Goal: Task Accomplishment & Management: Use online tool/utility

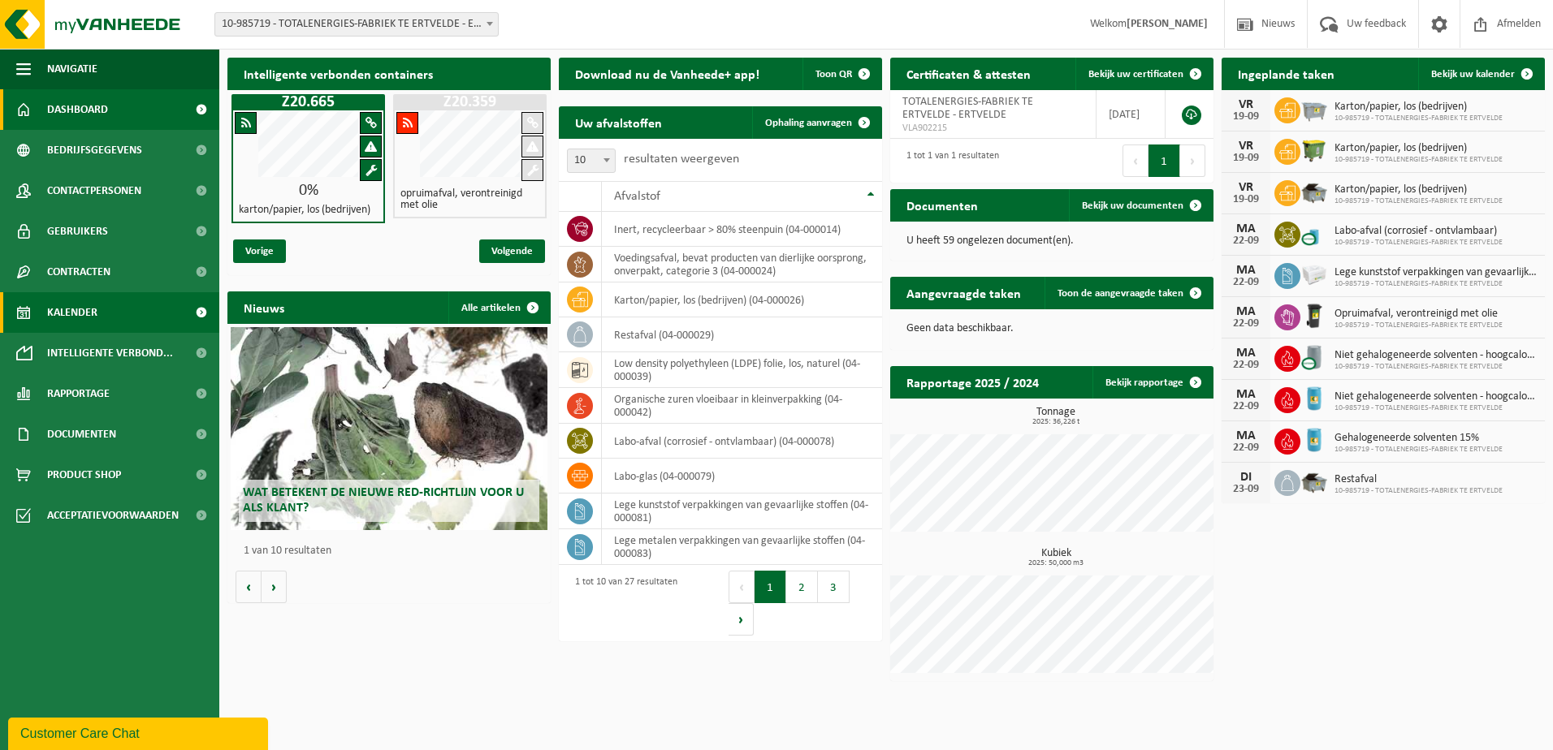
click at [58, 306] on span "Kalender" at bounding box center [72, 312] width 50 height 41
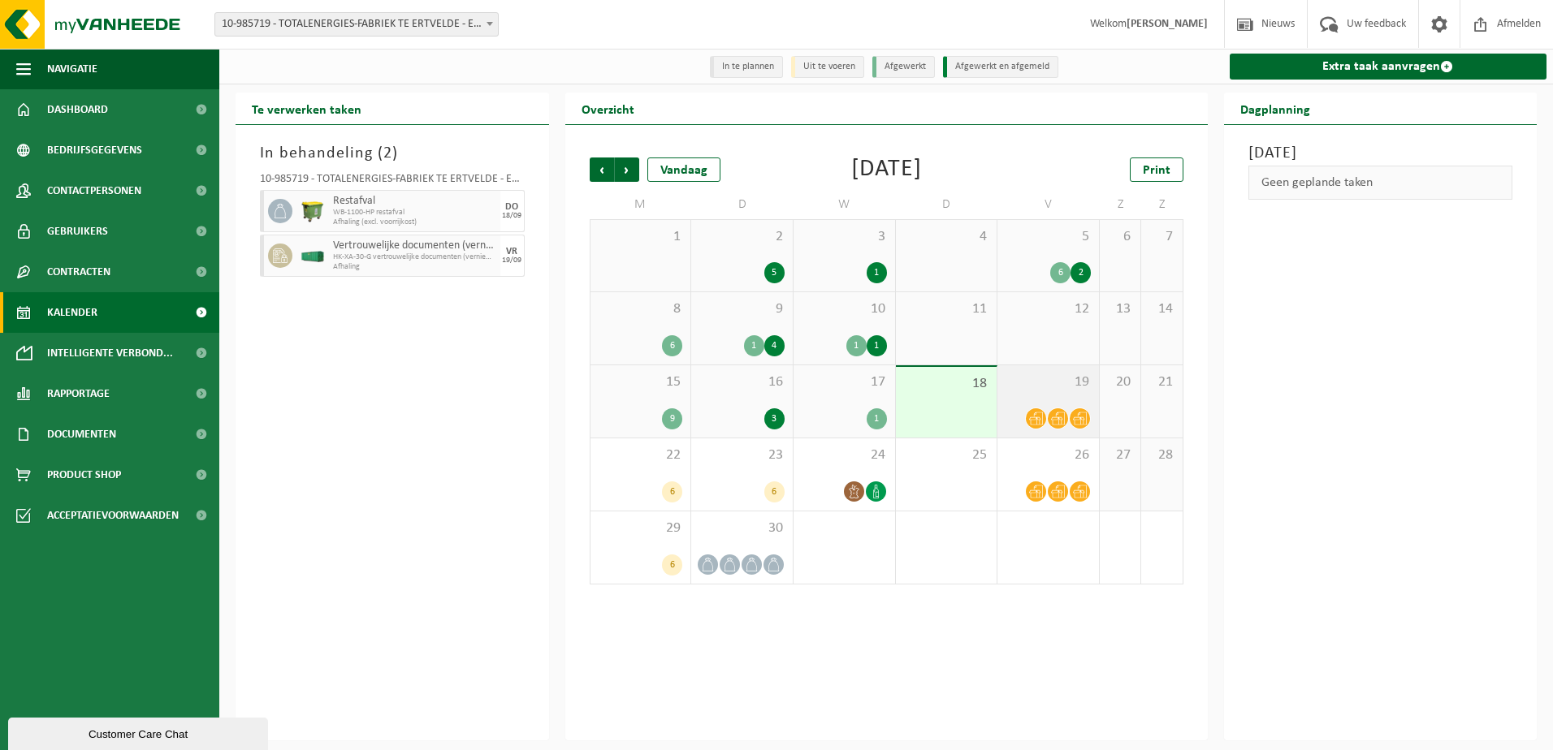
click at [1051, 411] on span at bounding box center [1058, 418] width 20 height 20
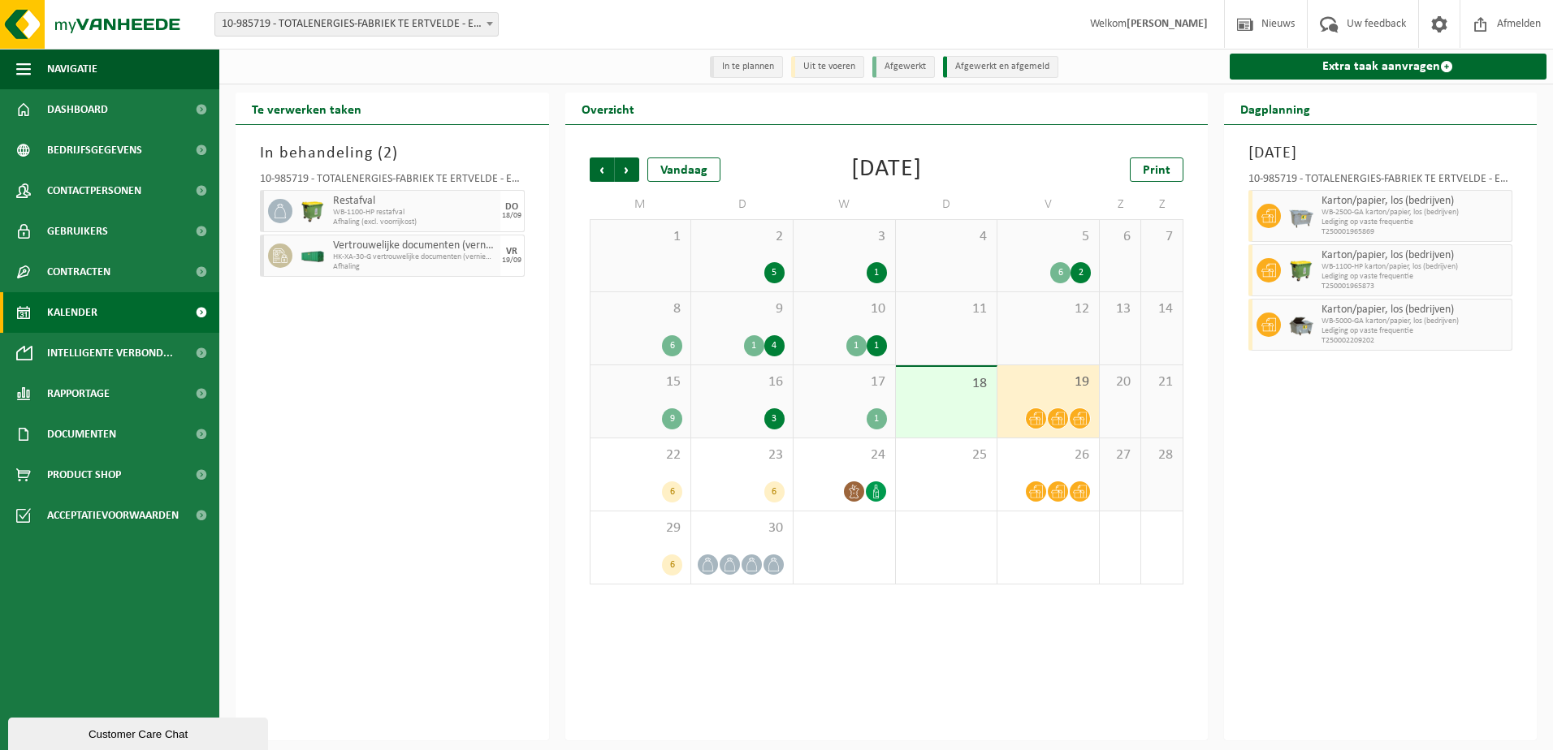
click at [970, 404] on div "18" at bounding box center [947, 402] width 102 height 71
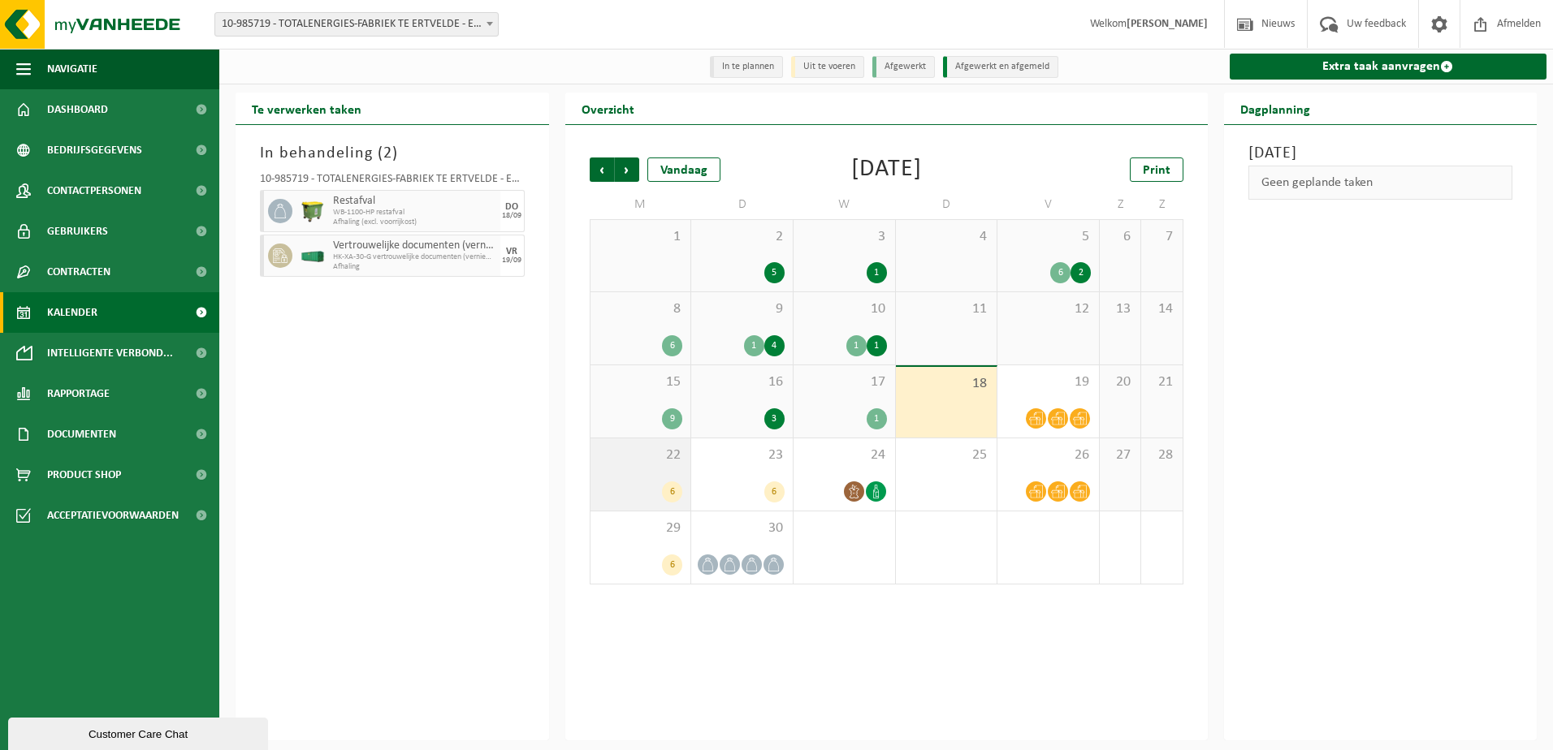
click at [677, 484] on div "6" at bounding box center [672, 492] width 20 height 21
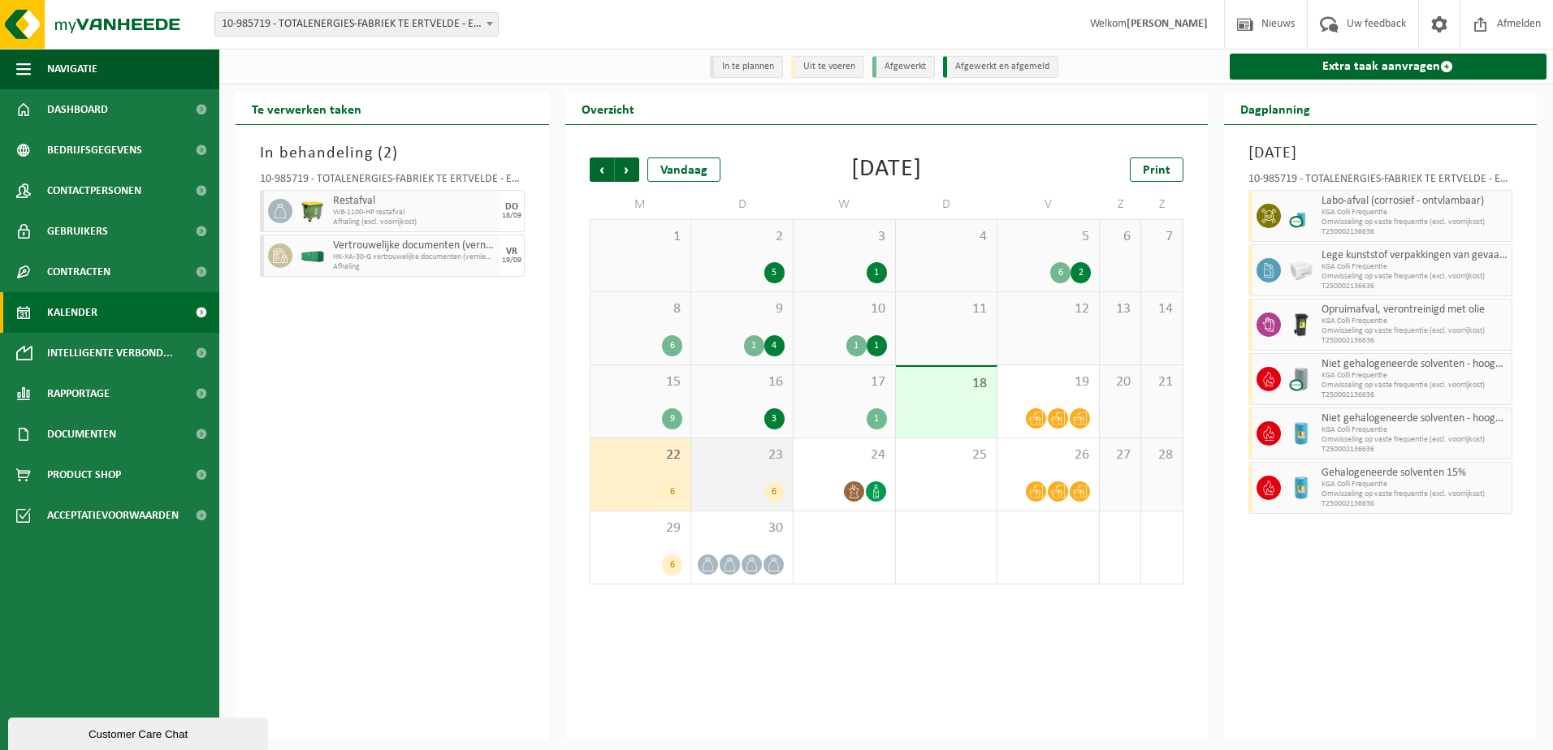
click at [743, 475] on div "23 6" at bounding box center [742, 475] width 102 height 72
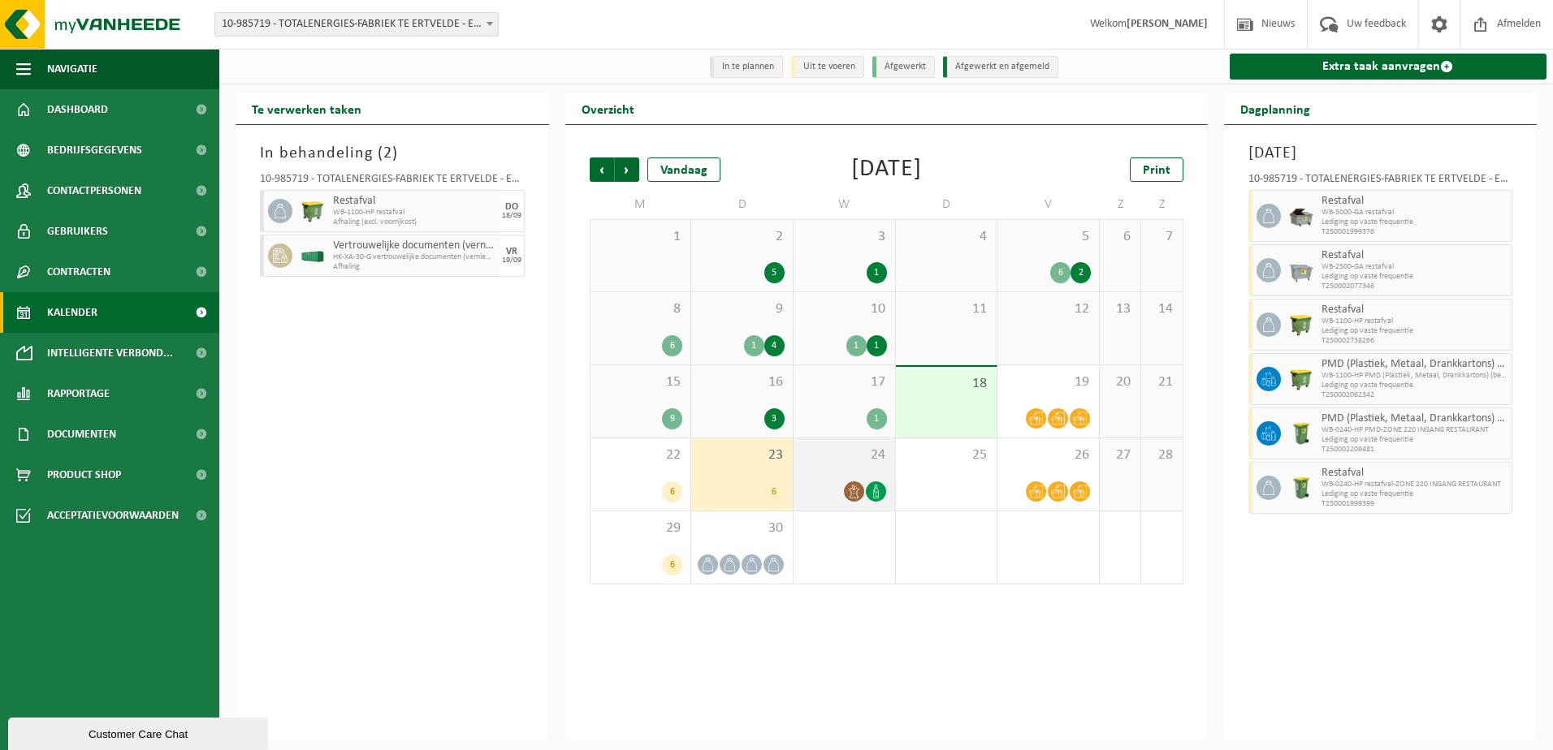
click at [868, 484] on div at bounding box center [876, 492] width 22 height 22
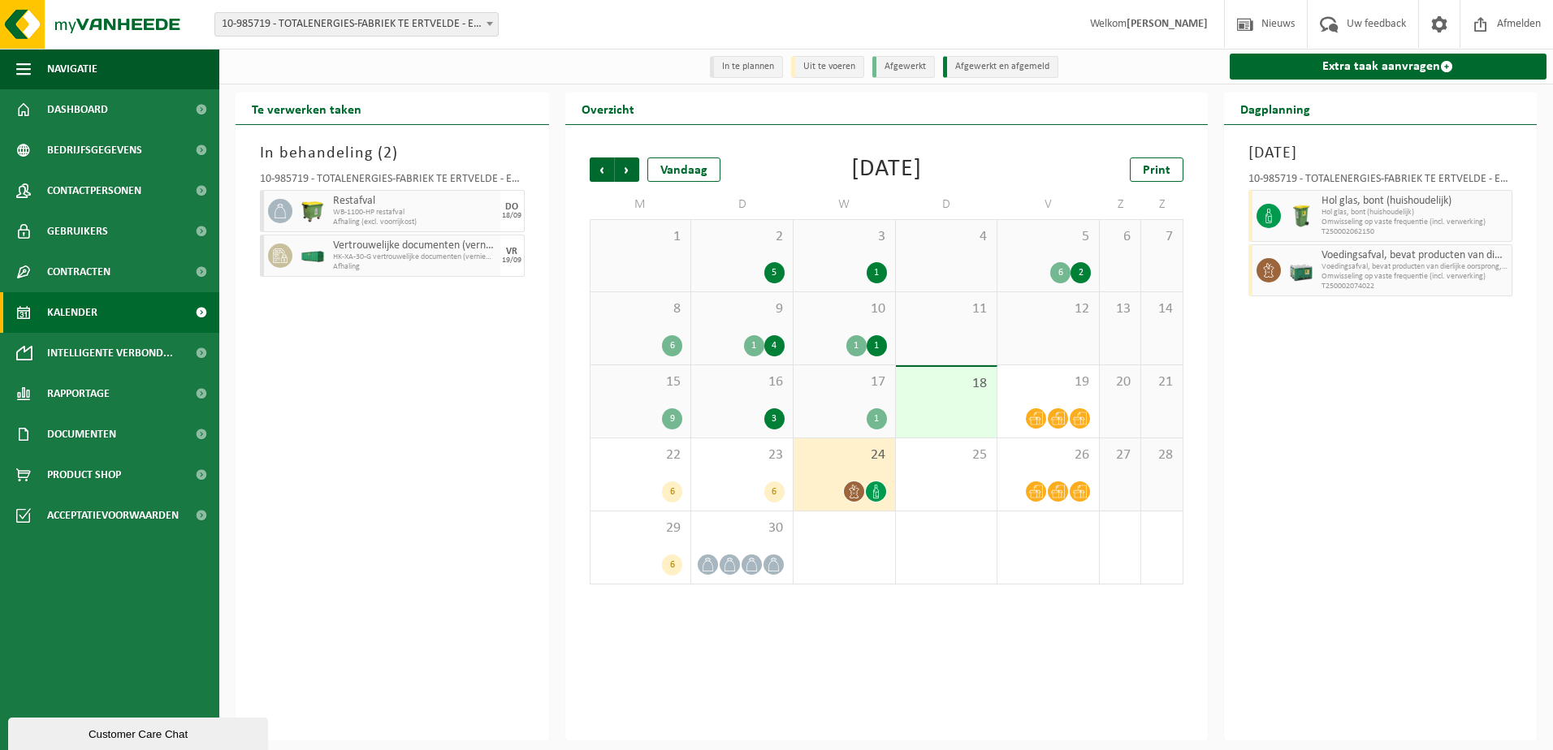
click at [472, 305] on div "In behandeling ( 2 ) 10-985719 - TOTALENERGIES-FABRIEK TE ERTVELDE - ERTVELDE R…" at bounding box center [391, 433] width 313 height 616
click at [1059, 413] on span at bounding box center [1058, 418] width 20 height 20
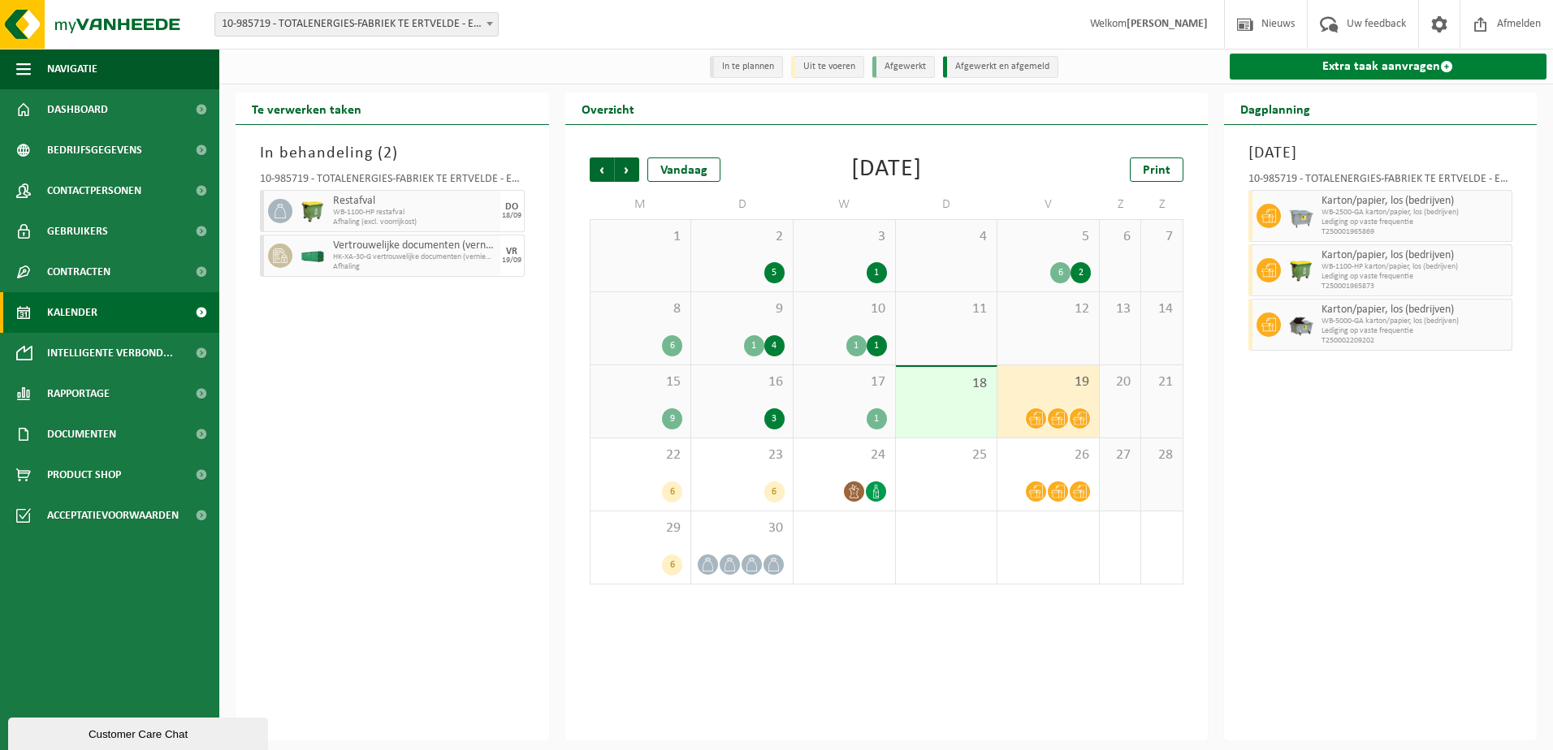
click at [1407, 65] on link "Extra taak aanvragen" at bounding box center [1388, 67] width 318 height 26
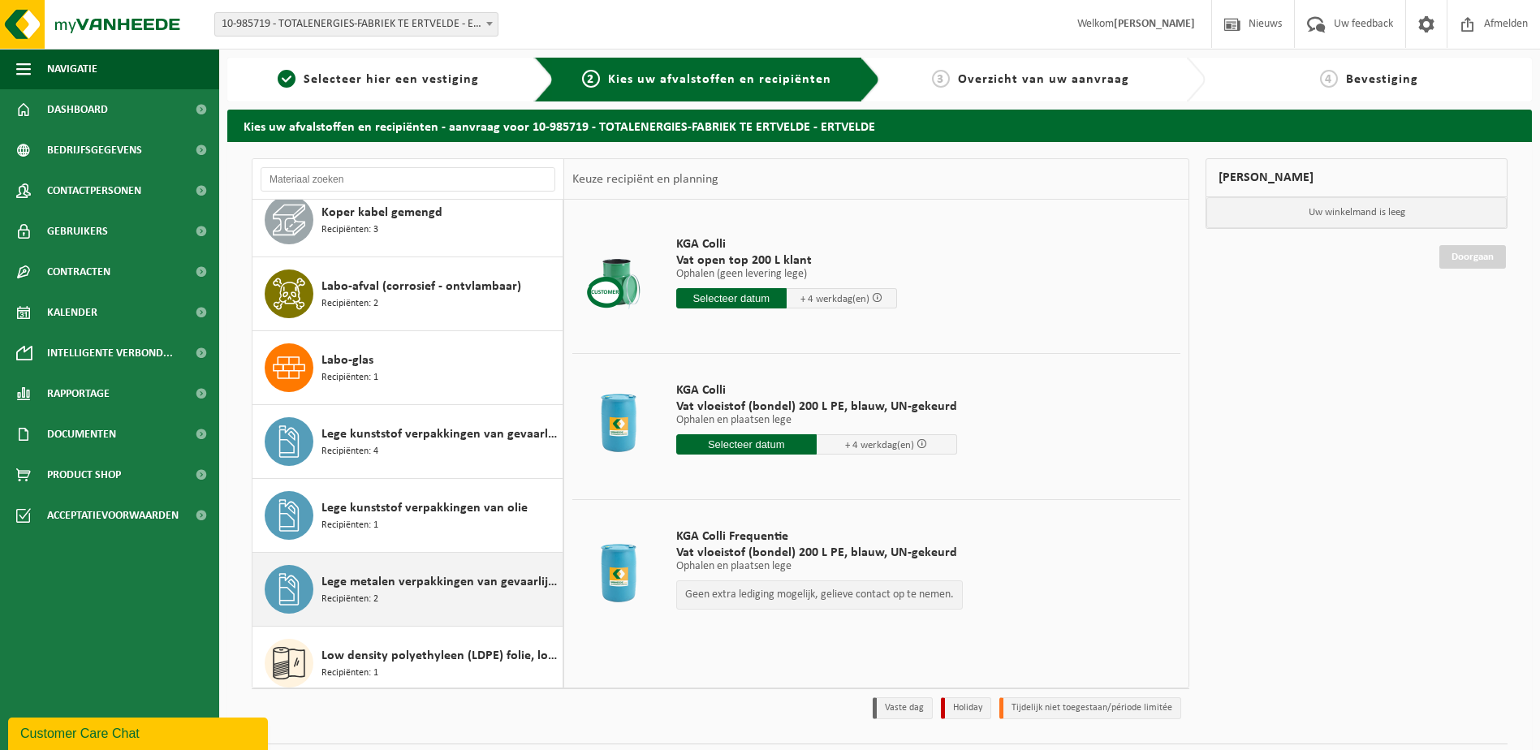
scroll to position [487, 0]
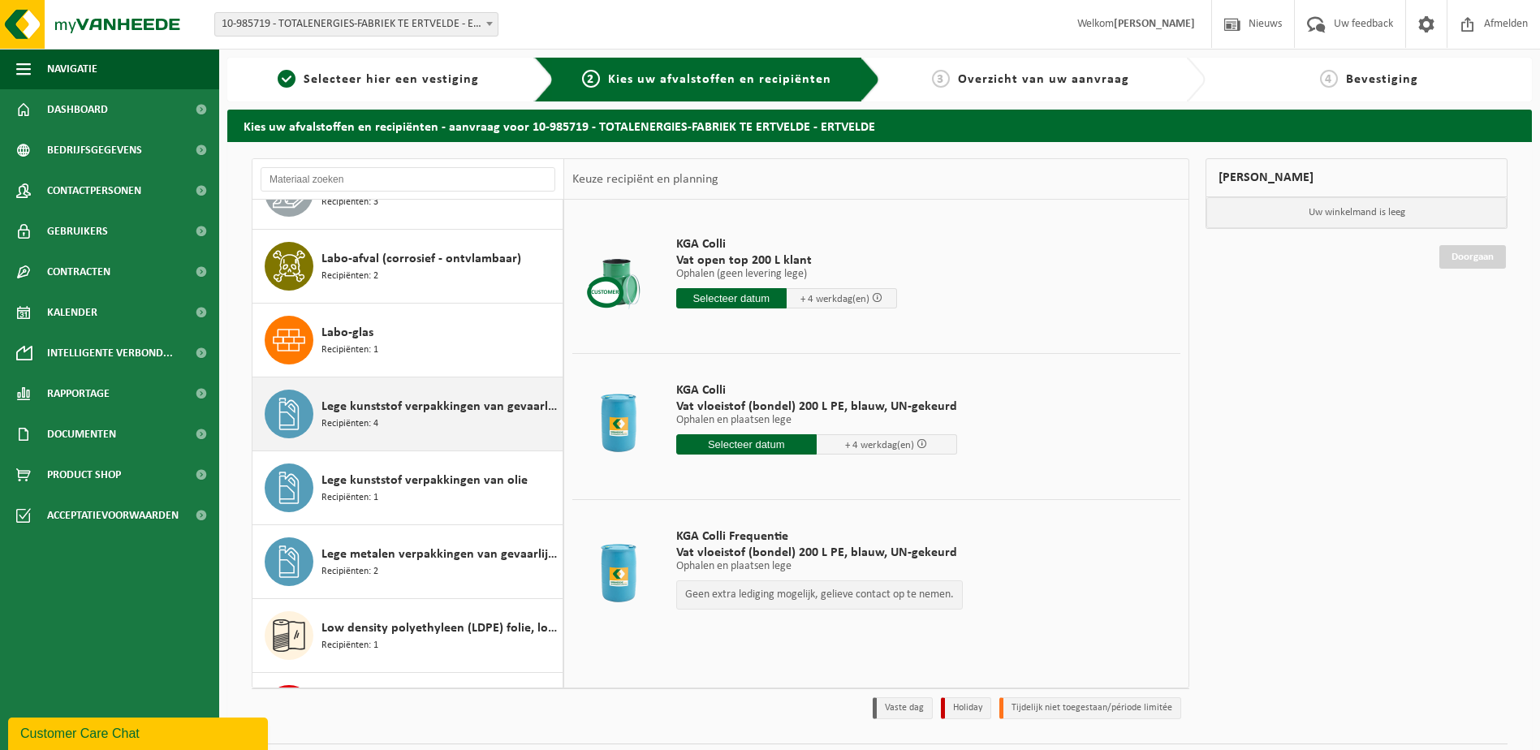
click at [425, 429] on div "Lege kunststof verpakkingen van gevaarlijke stoffen Recipiënten: 4" at bounding box center [440, 414] width 237 height 49
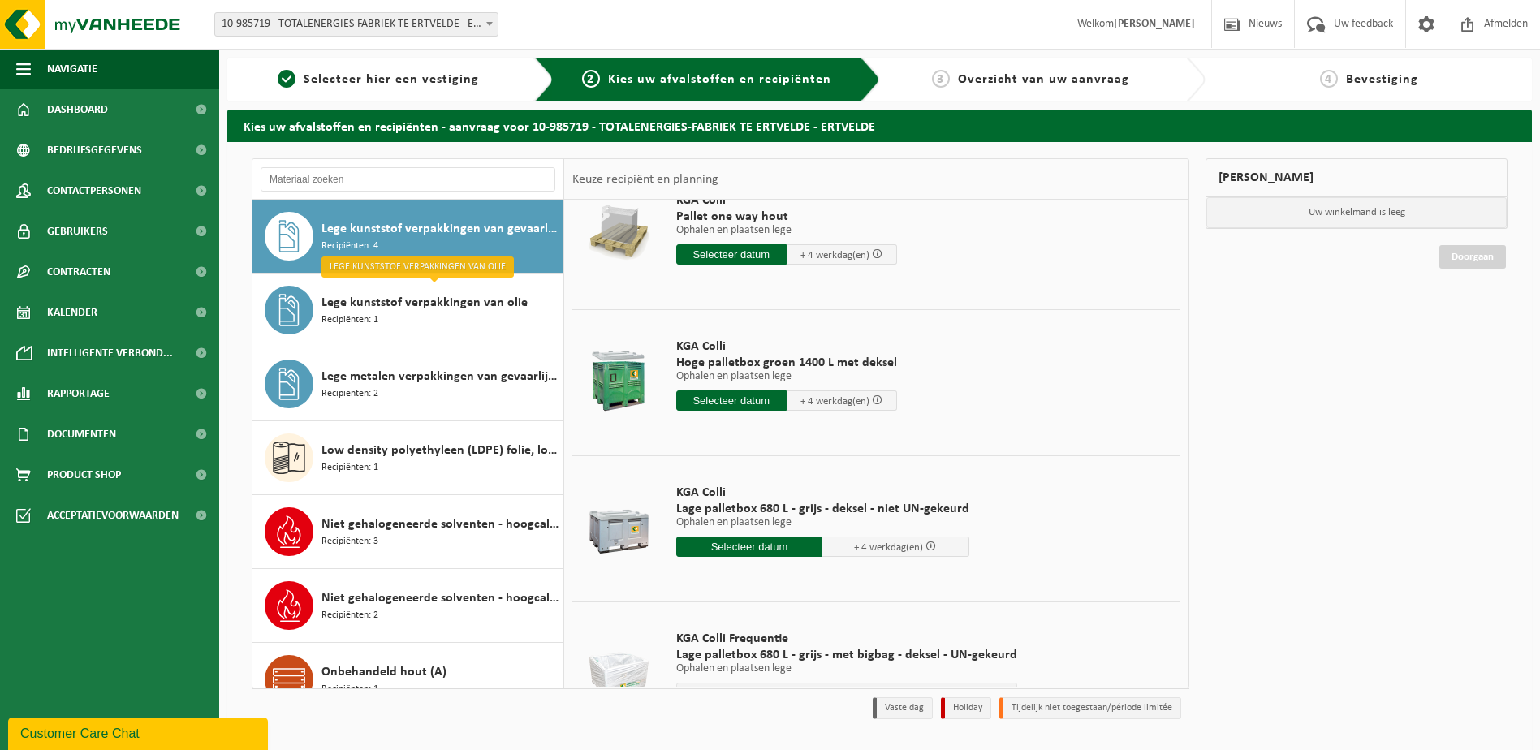
scroll to position [122, 0]
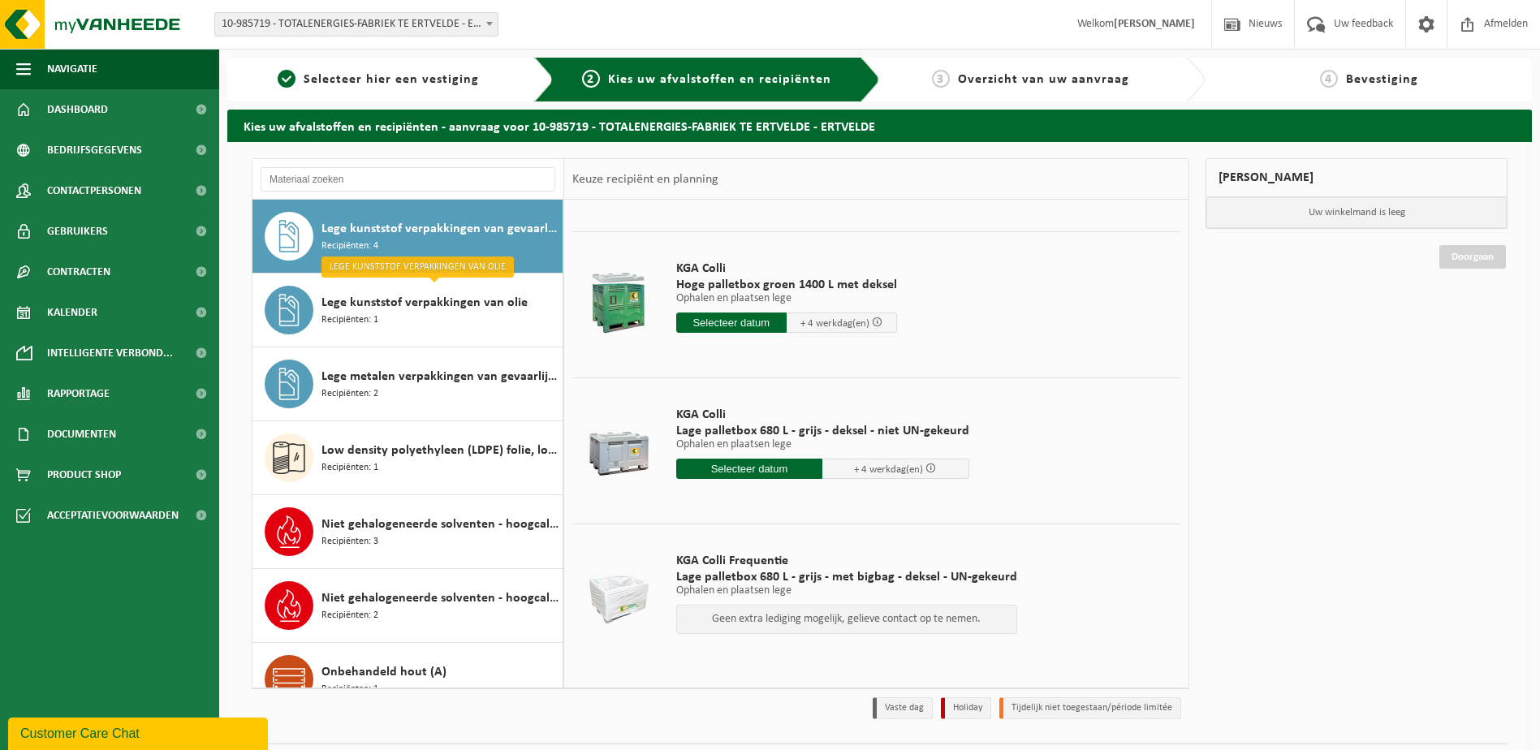
click at [759, 465] on input "text" at bounding box center [749, 469] width 147 height 20
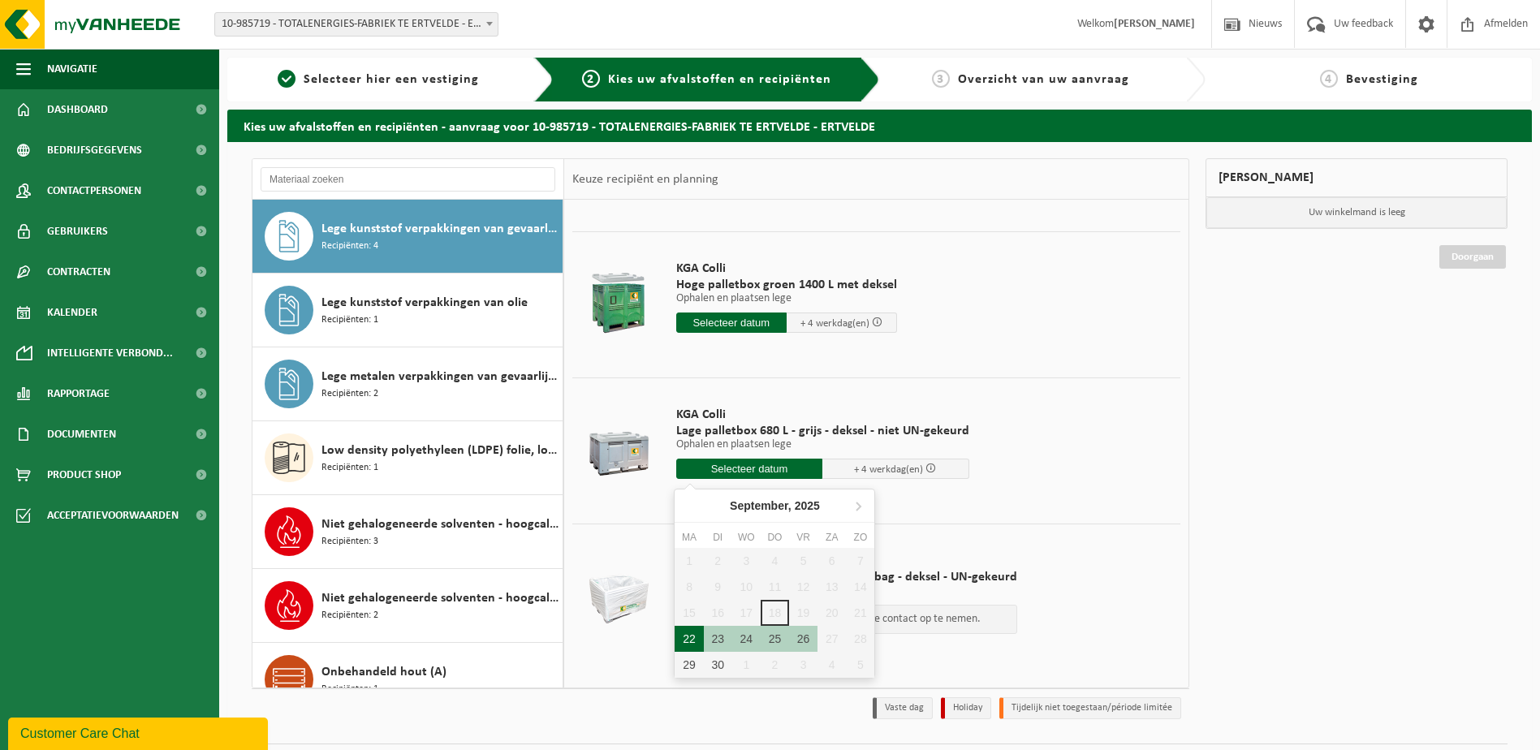
click at [690, 640] on div "22" at bounding box center [689, 639] width 28 height 26
type input "Van 2025-09-22"
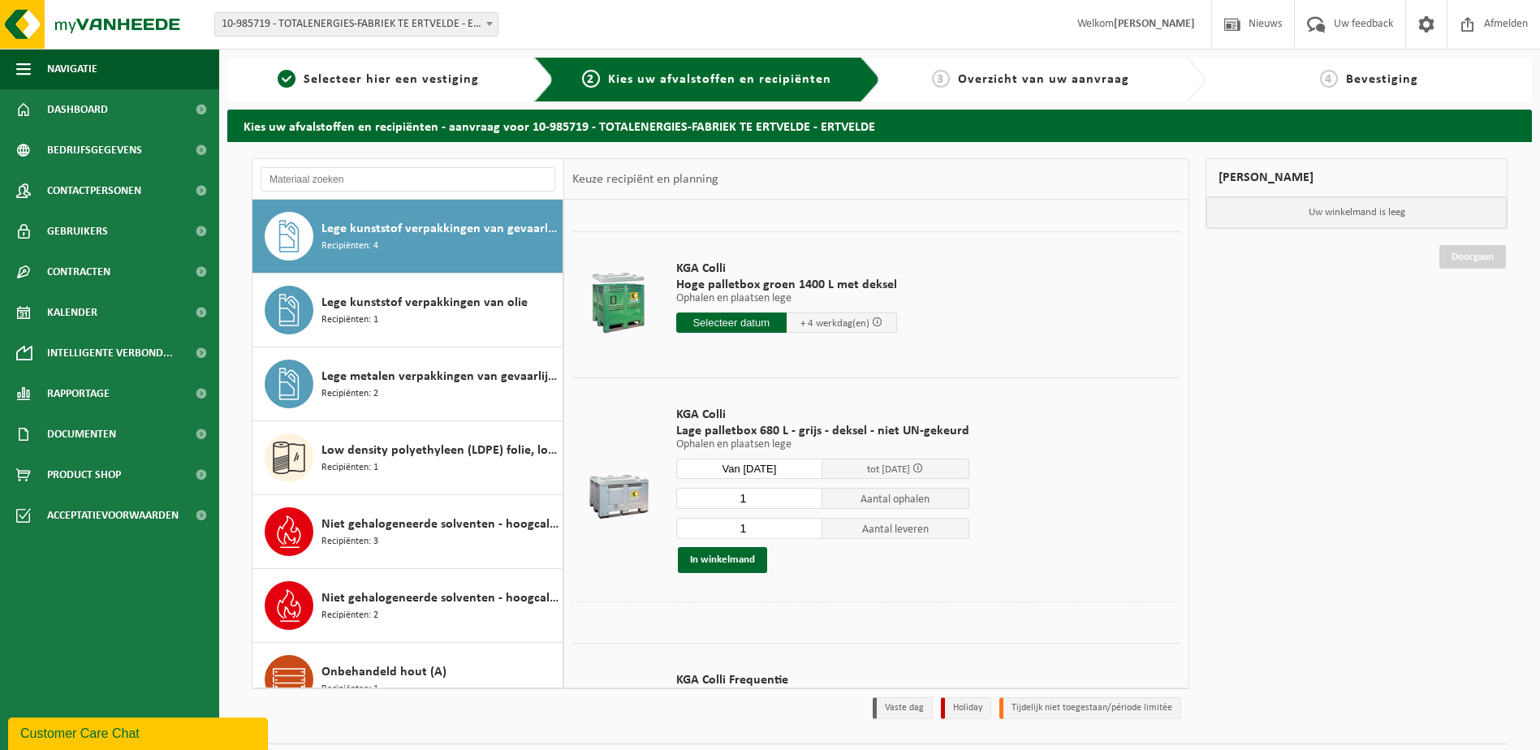
drag, startPoint x: 776, startPoint y: 529, endPoint x: 729, endPoint y: 533, distance: 47.3
click at [729, 533] on input "1" at bounding box center [749, 528] width 147 height 21
type input "0"
click at [805, 533] on input "0" at bounding box center [749, 528] width 147 height 21
click at [737, 562] on button "In winkelmand" at bounding box center [722, 560] width 89 height 26
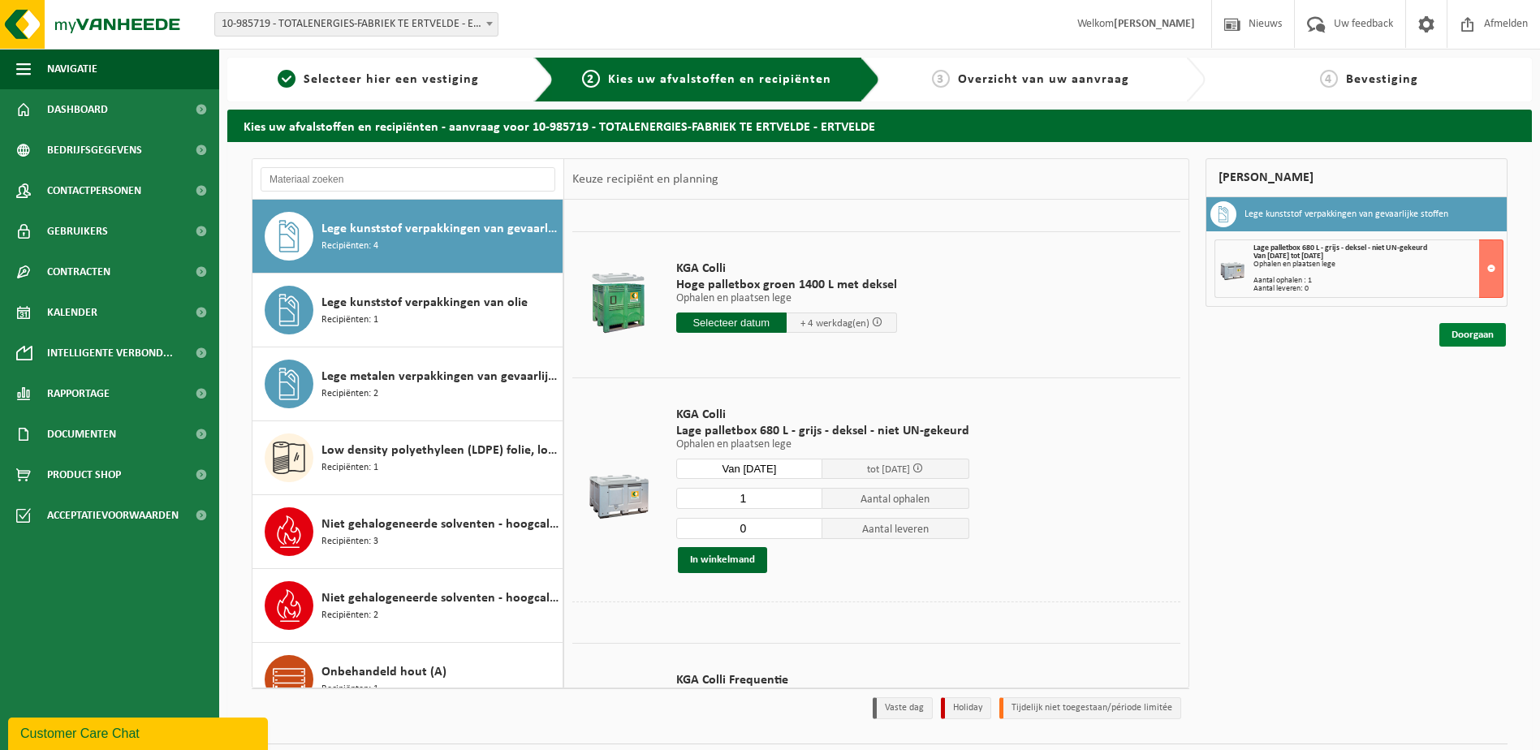
click at [1468, 334] on link "Doorgaan" at bounding box center [1473, 335] width 67 height 24
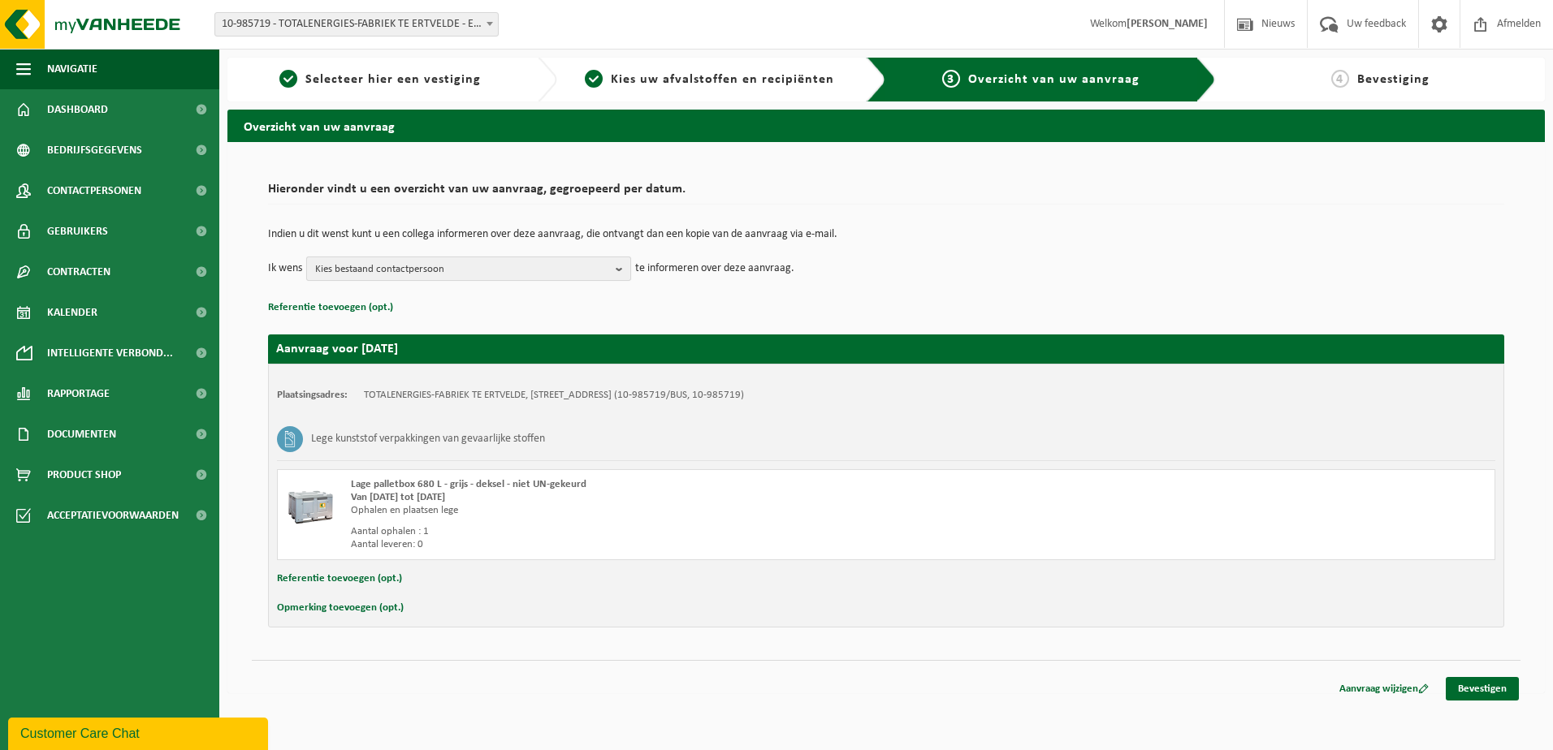
click at [621, 271] on b "button" at bounding box center [623, 268] width 15 height 23
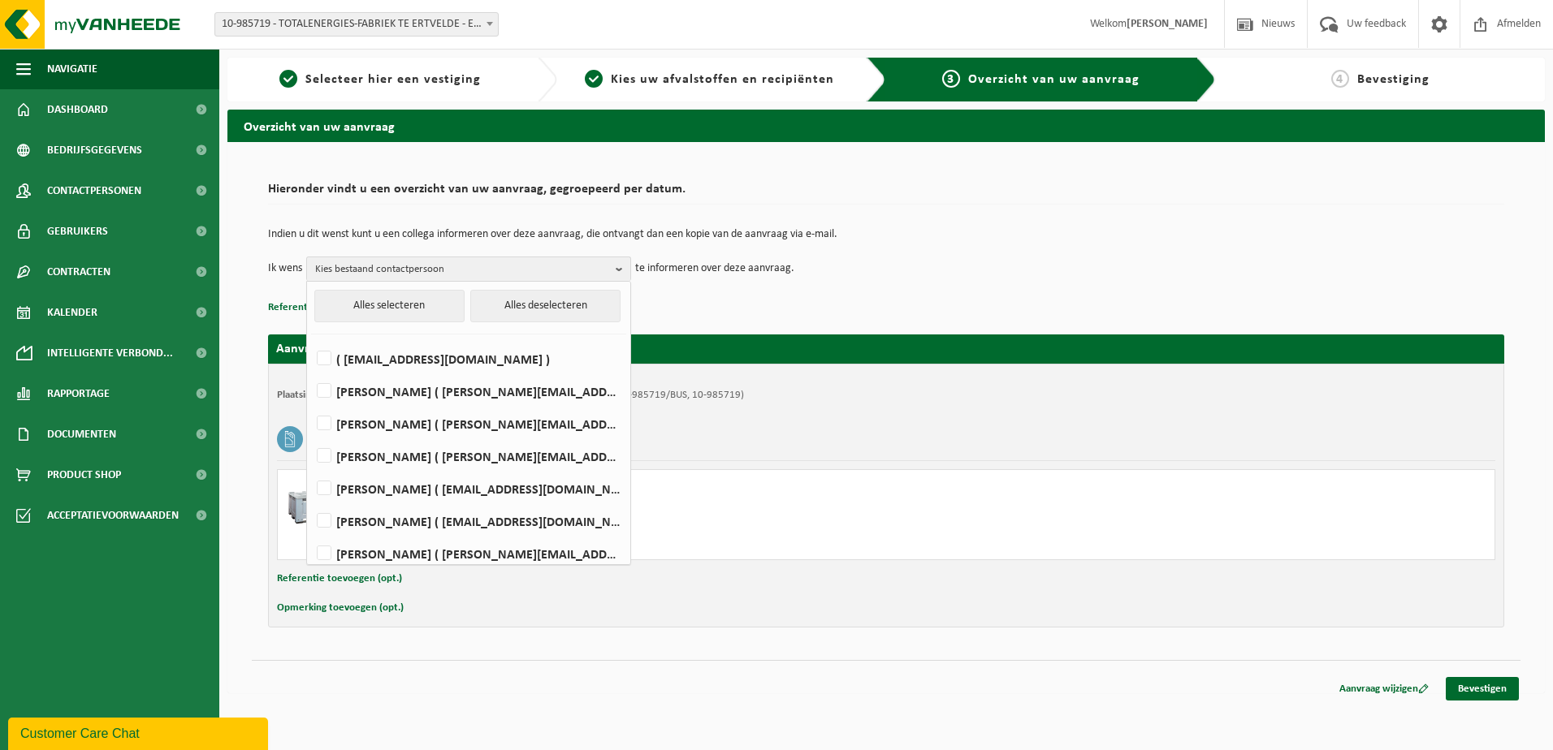
scroll to position [204, 0]
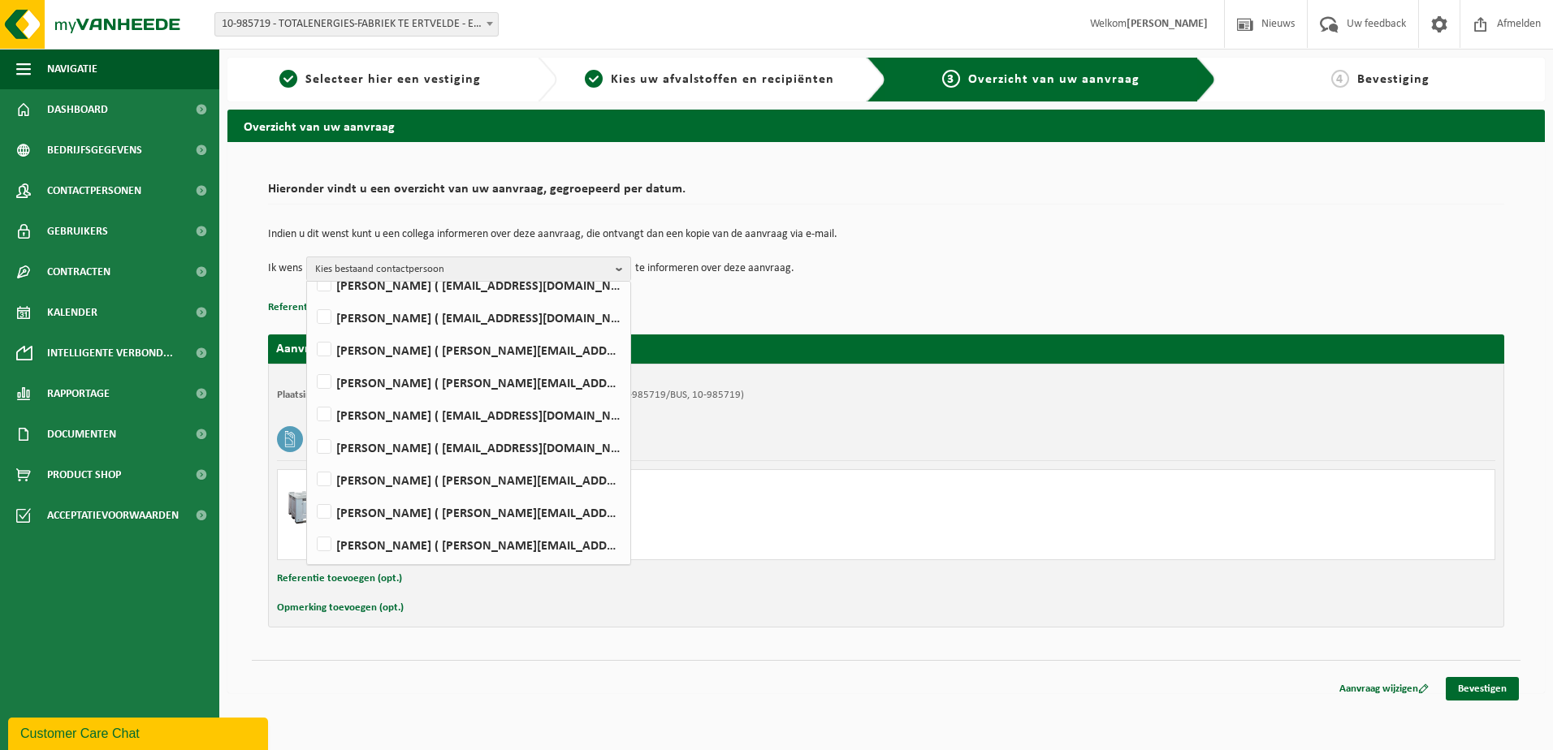
click at [899, 279] on td "Ik wens Kies bestaand contactpersoon Alles selecteren Alles deselecteren ( tota…" at bounding box center [886, 269] width 1236 height 24
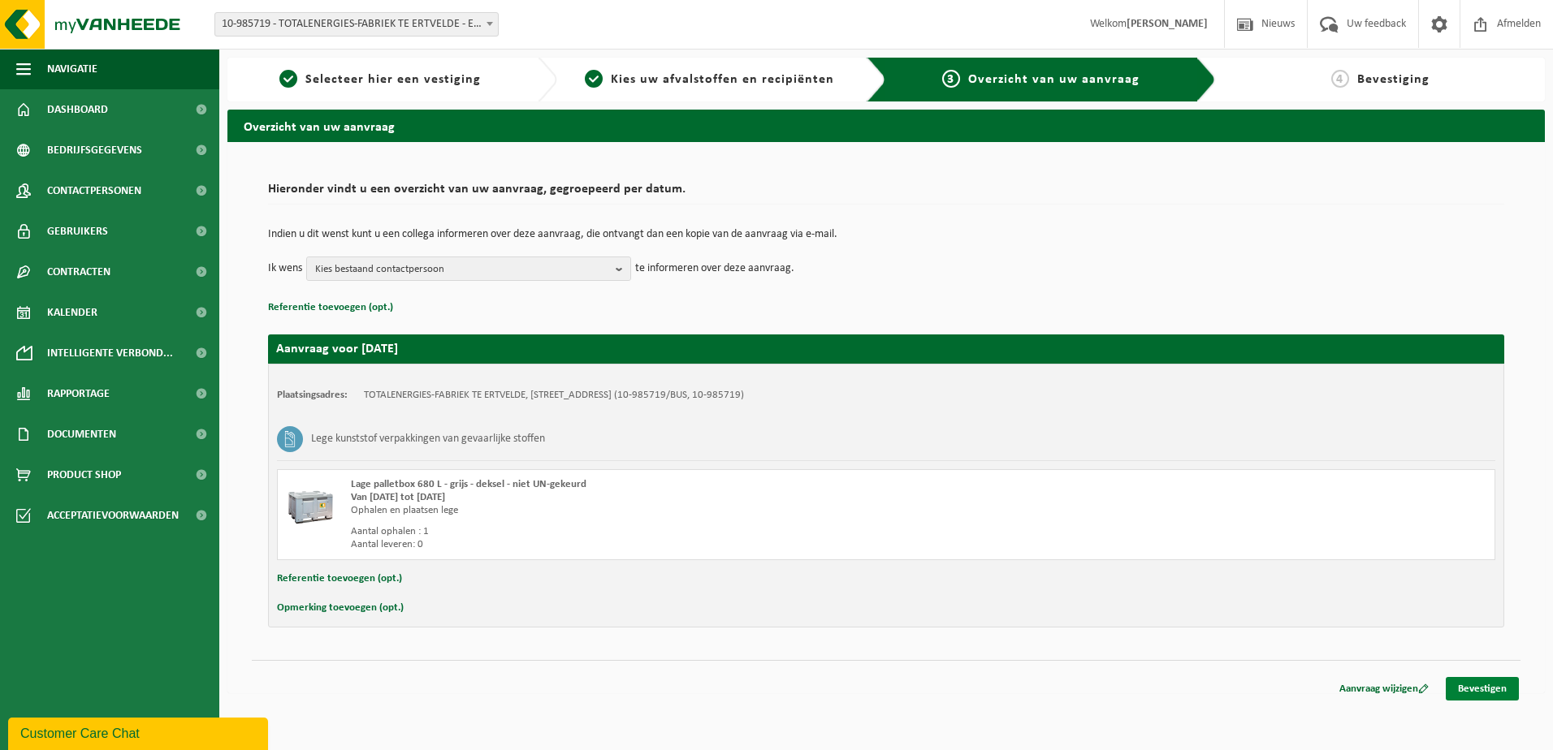
click at [1488, 685] on link "Bevestigen" at bounding box center [1481, 689] width 73 height 24
